Goal: Transaction & Acquisition: Purchase product/service

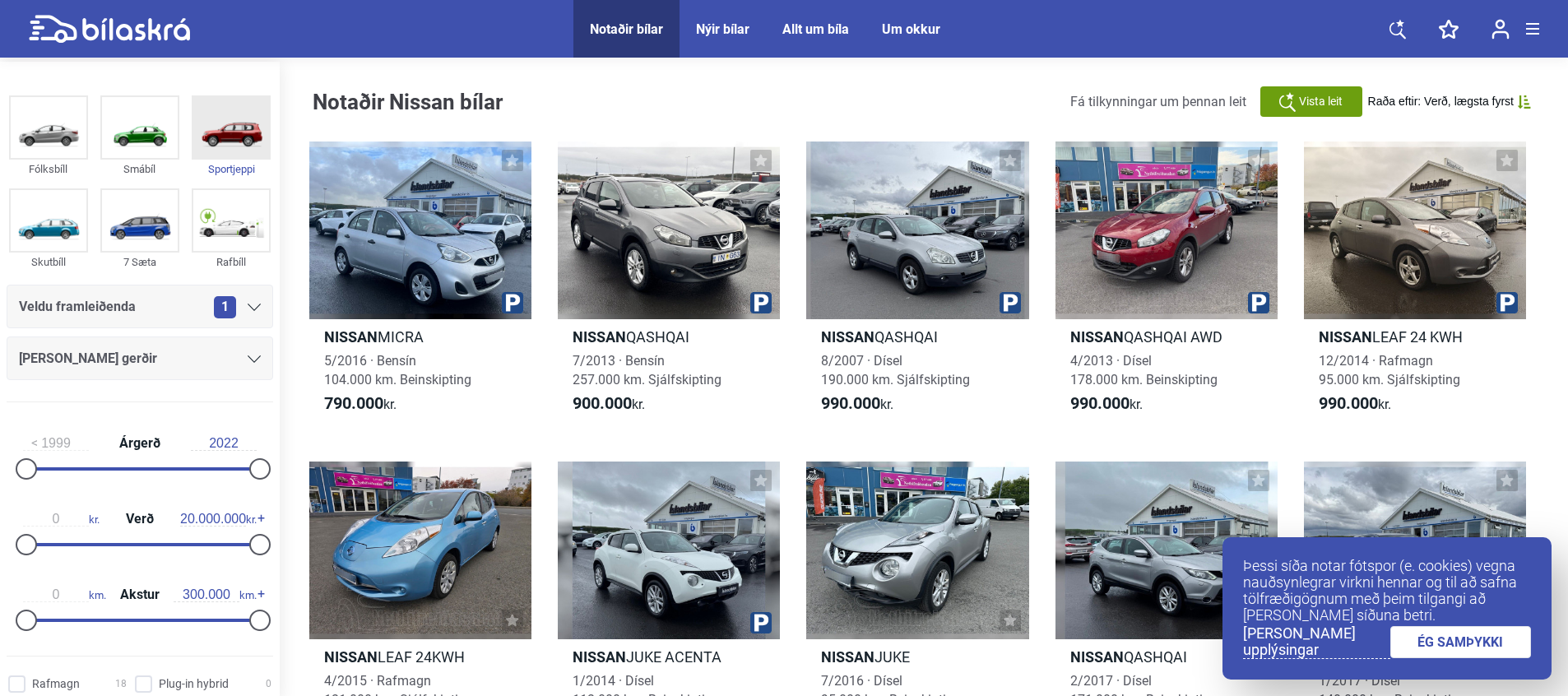
click at [242, 139] on img at bounding box center [231, 128] width 76 height 61
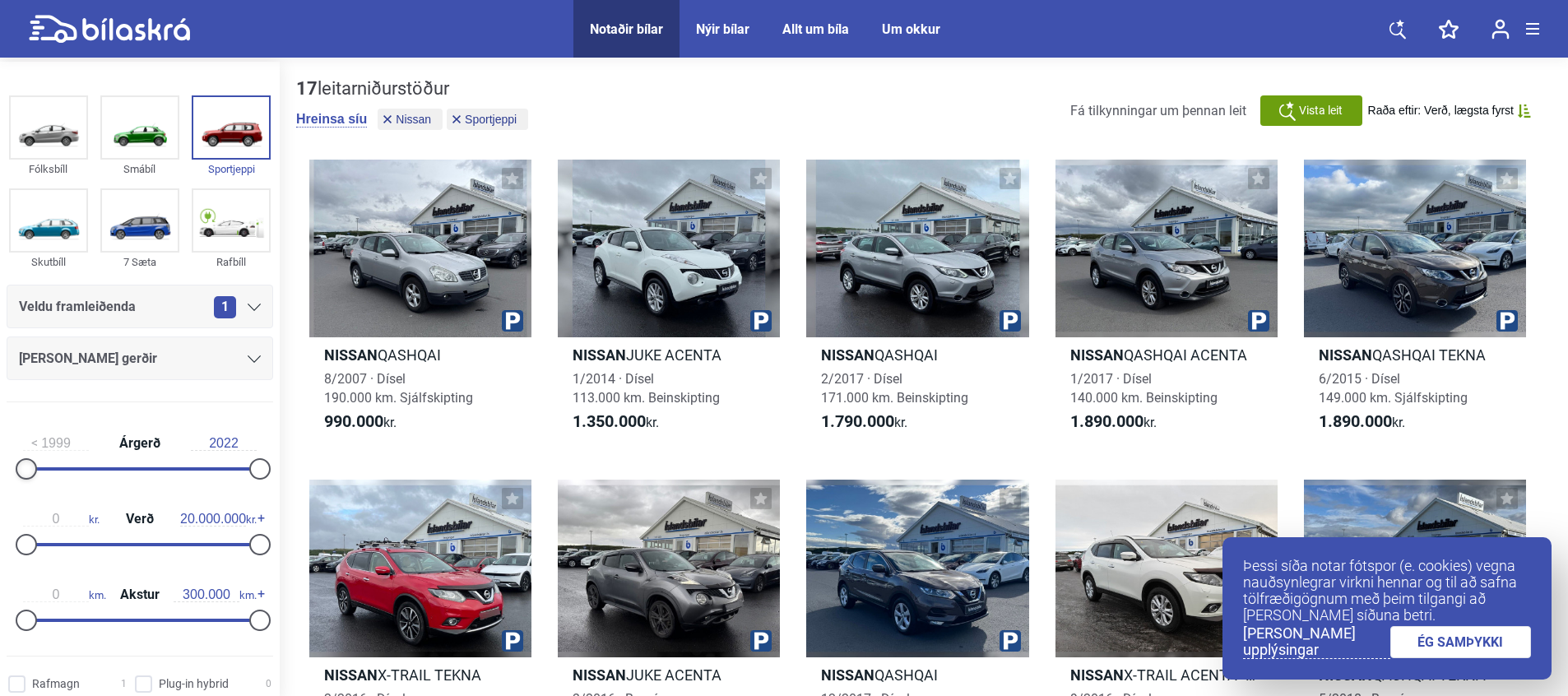
drag, startPoint x: 23, startPoint y: 467, endPoint x: -5, endPoint y: 464, distance: 28.2
type input "2021"
drag, startPoint x: 29, startPoint y: 475, endPoint x: 281, endPoint y: 463, distance: 252.3
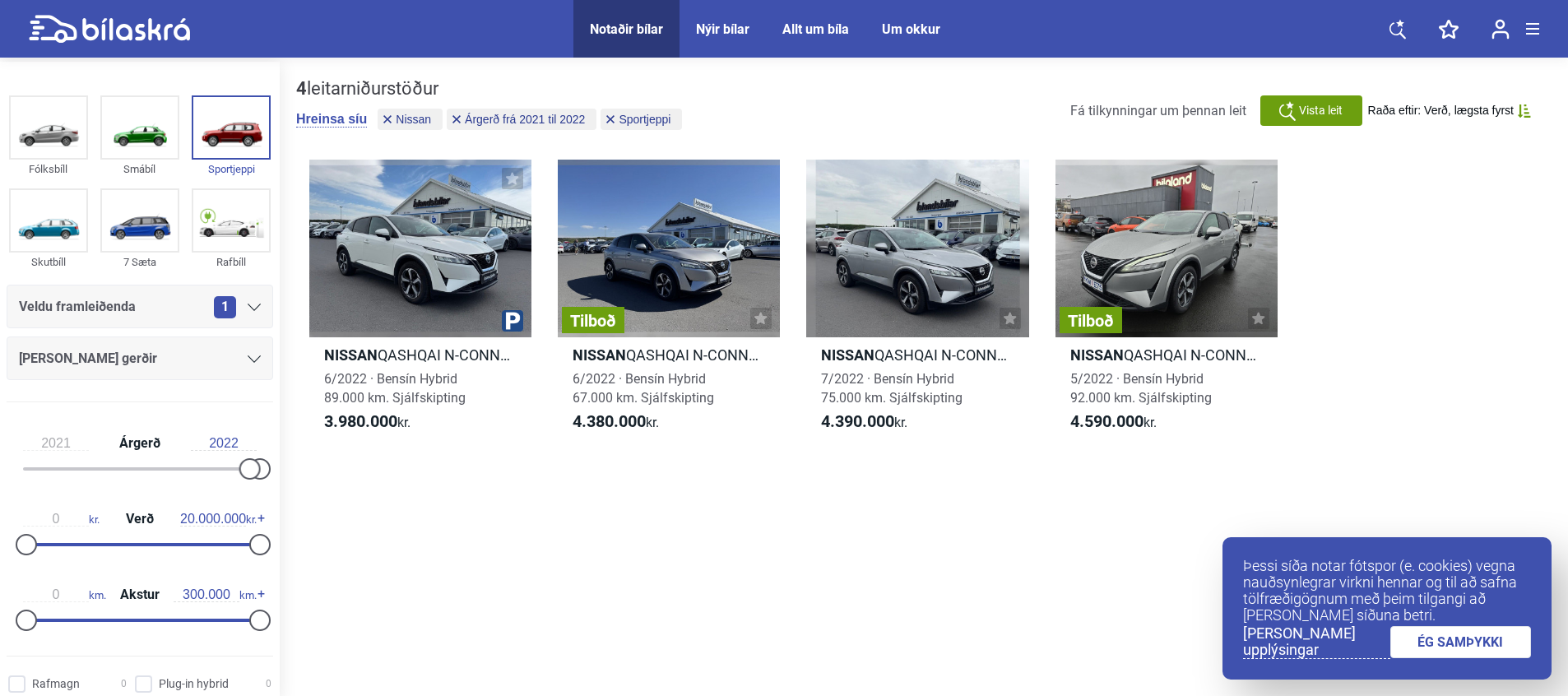
click at [1420, 639] on link "ÉG SAMÞYKKI" at bounding box center [1461, 642] width 142 height 32
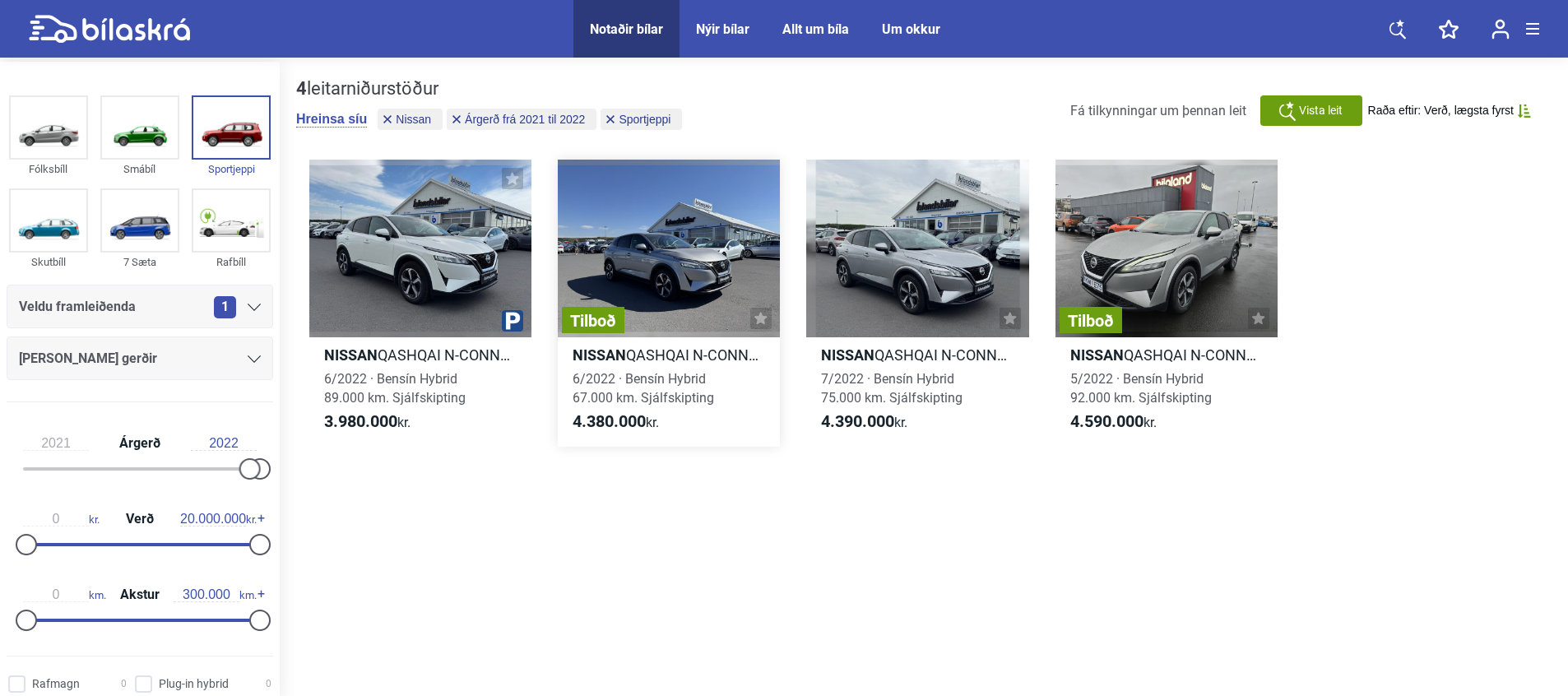
click at [693, 224] on div "Tilboð" at bounding box center [669, 247] width 222 height 177
